Goal: Navigation & Orientation: Find specific page/section

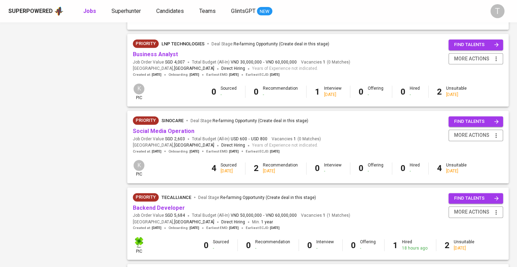
scroll to position [436, 0]
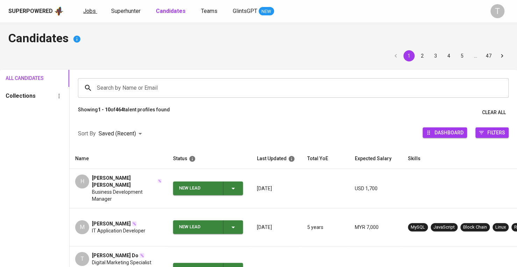
click at [89, 12] on span "Jobs" at bounding box center [89, 11] width 13 height 7
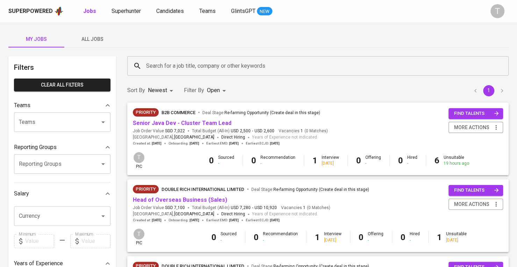
drag, startPoint x: 105, startPoint y: 33, endPoint x: 160, endPoint y: 38, distance: 55.9
click at [105, 33] on button "All Jobs" at bounding box center [92, 39] width 56 height 17
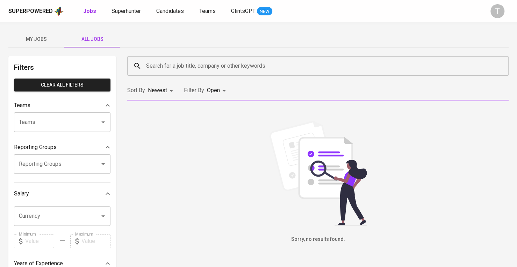
click at [220, 90] on body "Superpowered Jobs Superhunter Candidates Teams GlintsGPT NEW T My Jobs All Jobs…" at bounding box center [258, 238] width 517 height 477
